Goal: Complete application form

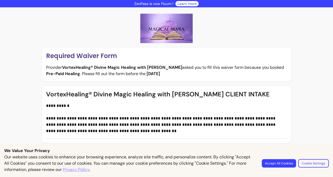
click at [274, 162] on button "Accept All Cookies" at bounding box center [279, 163] width 34 height 8
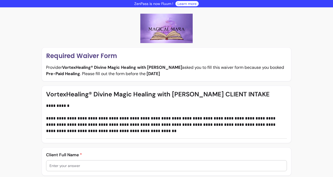
click at [165, 162] on div at bounding box center [167, 165] width 234 height 10
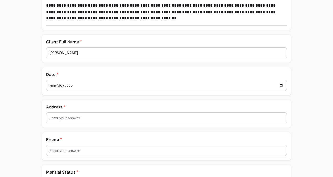
scroll to position [150, 0]
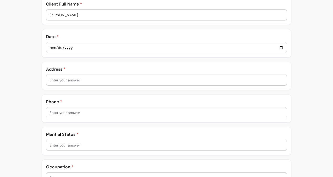
type input "[PERSON_NAME]"
click at [70, 45] on input "date" at bounding box center [167, 48] width 234 height 6
click at [82, 49] on input "date" at bounding box center [167, 48] width 234 height 6
click at [106, 47] on input "date" at bounding box center [167, 48] width 234 height 6
click at [106, 48] on input "date" at bounding box center [167, 48] width 234 height 6
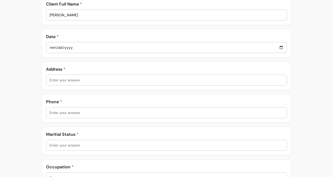
click at [96, 67] on p "Address *" at bounding box center [166, 69] width 241 height 6
click at [84, 47] on input "date" at bounding box center [167, 48] width 234 height 6
type input "0002-08-19"
type input "0002-08-16"
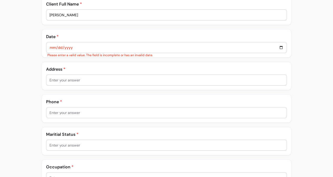
click at [57, 46] on input "date" at bounding box center [167, 48] width 234 height 6
type input "0002-08-19"
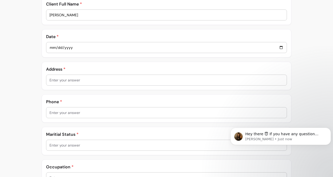
scroll to position [0, 0]
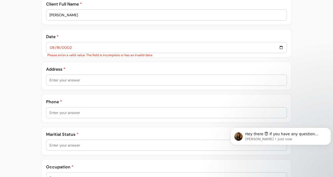
type input "0002-08-18"
click at [278, 46] on input "0001-08-17" at bounding box center [167, 48] width 234 height 6
type input "0001-08-17"
click at [82, 48] on input "0001-08-17" at bounding box center [167, 48] width 234 height 6
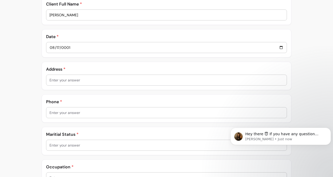
click at [74, 46] on input "0001-08-17" at bounding box center [167, 48] width 234 height 6
click at [67, 45] on input "0001-08-17" at bounding box center [167, 48] width 234 height 6
click at [279, 47] on input "date" at bounding box center [167, 48] width 234 height 6
type input "[DATE]"
click at [69, 78] on input "text" at bounding box center [167, 79] width 234 height 5
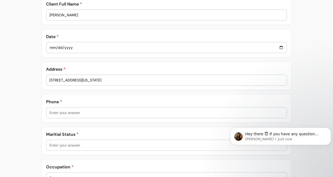
type input "[STREET_ADDRESS][US_STATE]"
click at [56, 114] on div at bounding box center [167, 112] width 234 height 10
type input "[PHONE_NUMBER]"
click at [64, 145] on input "text" at bounding box center [167, 144] width 234 height 5
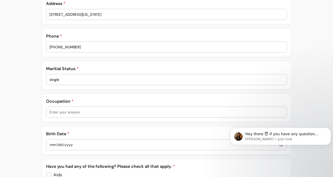
scroll to position [221, 0]
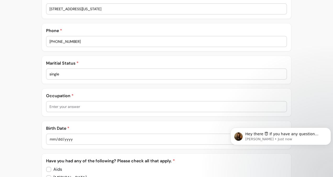
type input "single"
click at [118, 105] on input "text" at bounding box center [167, 106] width 234 height 5
type input "acupuncture (and other healing type things)"
click at [48, 137] on div at bounding box center [166, 139] width 241 height 10
type input "0008-11-21"
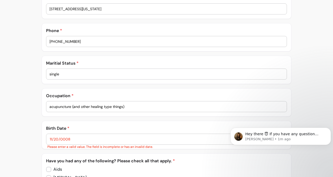
type input "0008-11-20"
click at [66, 138] on input "date" at bounding box center [167, 139] width 234 height 6
click at [71, 137] on input "date" at bounding box center [167, 139] width 234 height 6
type input "0009-11-22"
click at [258, 120] on body "Hey there 😇 If you have any question about what you can do with Fluum, I'm here…" at bounding box center [281, 144] width 101 height 53
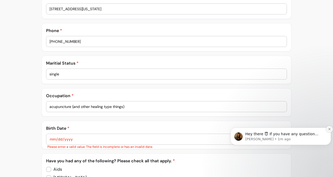
click at [329, 129] on icon "Dismiss notification" at bounding box center [329, 128] width 3 height 3
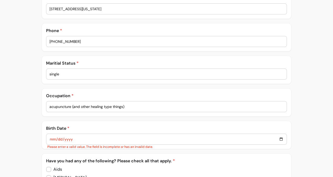
click at [279, 138] on input "date" at bounding box center [167, 139] width 234 height 6
click at [279, 137] on input "[DATE]" at bounding box center [167, 139] width 234 height 6
click at [278, 137] on input "[DATE]" at bounding box center [167, 139] width 234 height 6
type input "[DATE]"
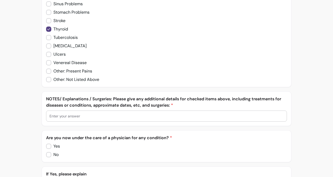
scroll to position [683, 0]
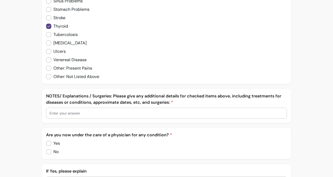
click at [64, 110] on input "text" at bounding box center [167, 112] width 234 height 5
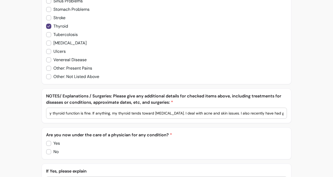
scroll to position [0, 678]
type input "I used to be anemic a lot, I am ok now. In [DATE] I had a growth on my right ov…"
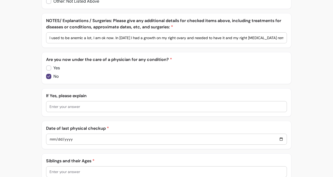
scroll to position [769, 0]
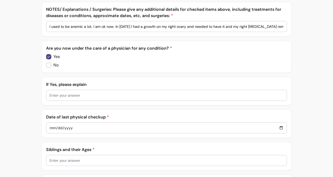
click at [53, 93] on input "text" at bounding box center [167, 95] width 234 height 5
type input "W"
type input "Just for fertility, I see the reproductive [MEDICAL_DATA]"
click at [51, 125] on input "date" at bounding box center [167, 128] width 234 height 6
click at [279, 125] on input "date" at bounding box center [167, 128] width 234 height 6
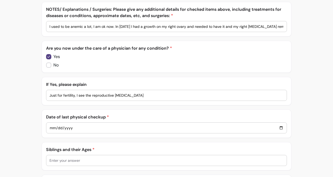
type input "[DATE]"
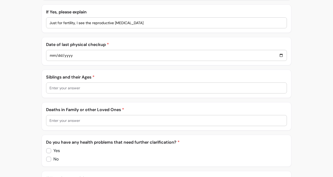
scroll to position [865, 0]
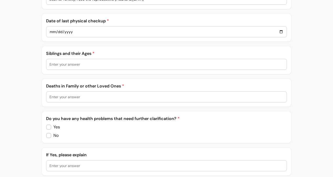
click at [117, 62] on input "text" at bounding box center [167, 64] width 234 height 5
type input "[PERSON_NAME] 53, [PERSON_NAME], 51, [PERSON_NAME] 46"
click at [90, 94] on input "text" at bounding box center [167, 96] width 234 height 5
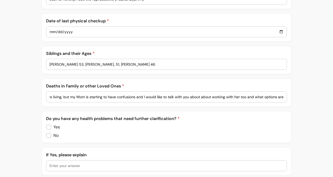
scroll to position [0, 35]
type input "both my parents are living, but my Mom is starting to have confusions and I wou…"
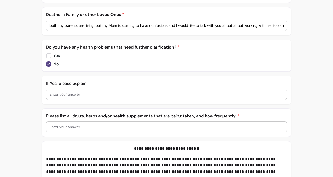
scroll to position [952, 0]
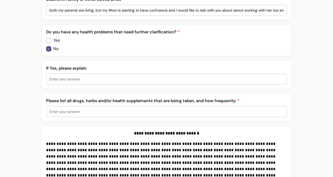
click at [67, 109] on input "text" at bounding box center [167, 111] width 234 height 5
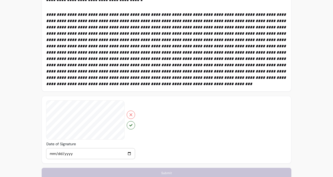
scroll to position [1134, 0]
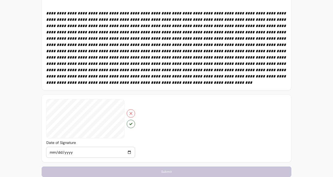
type input "Standard Process Ferrofood 3 times a week. [MEDICAL_DATA] 5,000 every other day…"
click at [130, 122] on icon "button" at bounding box center [130, 123] width 3 height 3
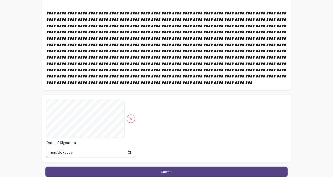
click at [193, 166] on button "Submit" at bounding box center [166, 171] width 242 height 10
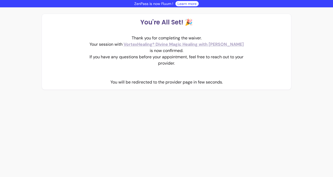
click at [167, 43] on link "VortexHealing® Divine Magic Healing with [PERSON_NAME]" at bounding box center [184, 44] width 120 height 6
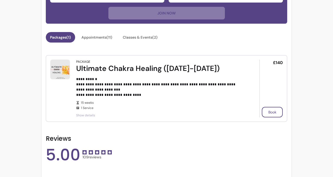
scroll to position [237, 0]
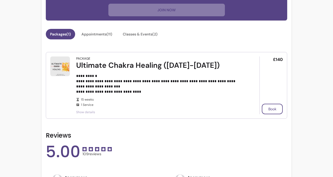
click at [89, 112] on span "Show details" at bounding box center [160, 112] width 169 height 4
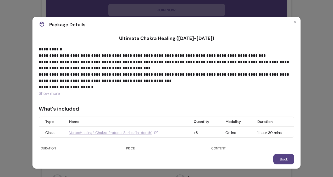
click at [56, 92] on span "Show more" at bounding box center [49, 93] width 21 height 6
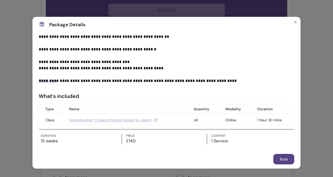
scroll to position [195, 0]
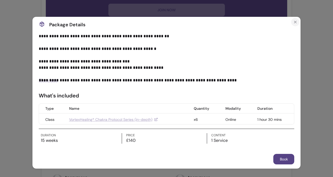
click at [294, 21] on icon "Close" at bounding box center [296, 22] width 4 height 4
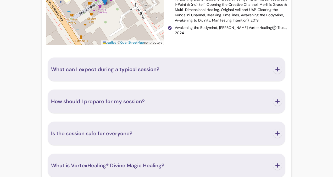
scroll to position [666, 0]
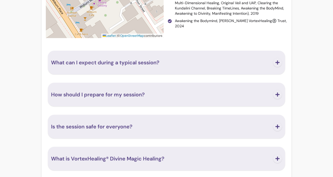
click at [241, 62] on span "What can I expect during a typical session?" at bounding box center [160, 62] width 219 height 7
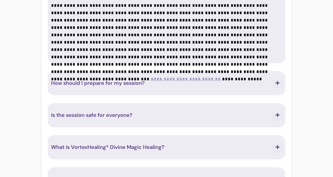
scroll to position [840, 0]
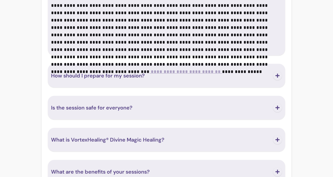
click at [267, 79] on button "How should I prepare for my session?" at bounding box center [166, 75] width 231 height 17
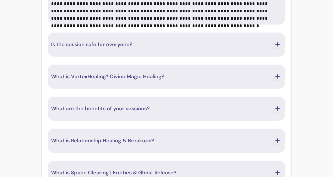
scroll to position [1015, 0]
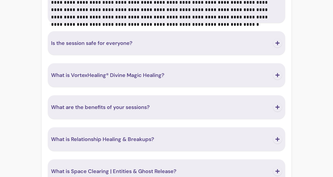
click at [252, 74] on span "What is VortexHealing® Divine Magic Healing?" at bounding box center [160, 74] width 219 height 7
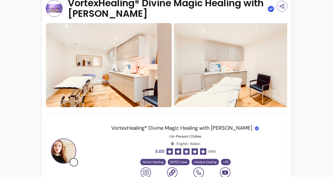
scroll to position [0, 0]
